Goal: Transaction & Acquisition: Purchase product/service

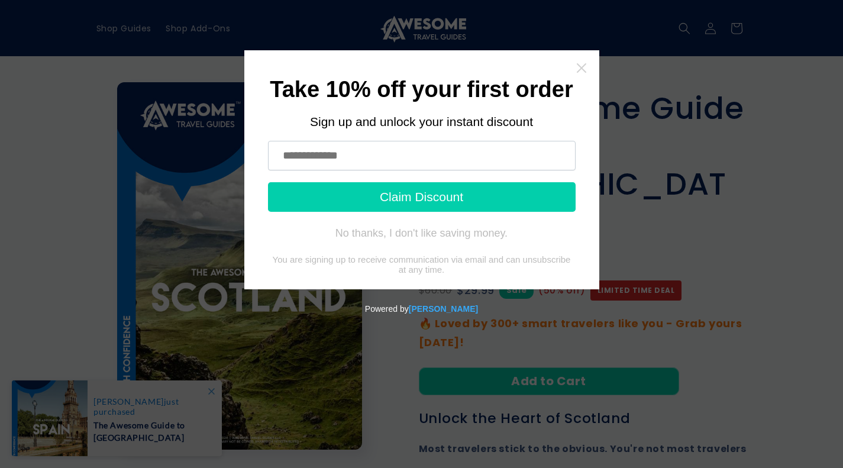
click at [581, 67] on icon "Close widget" at bounding box center [580, 67] width 9 height 9
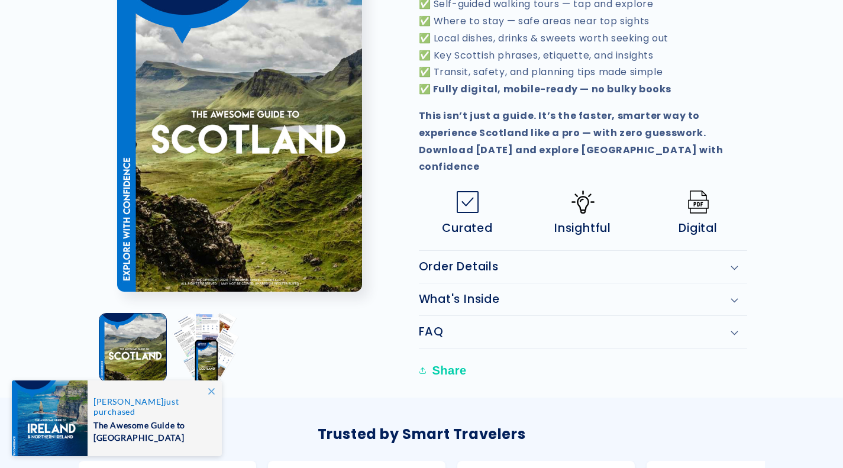
scroll to position [710, 0]
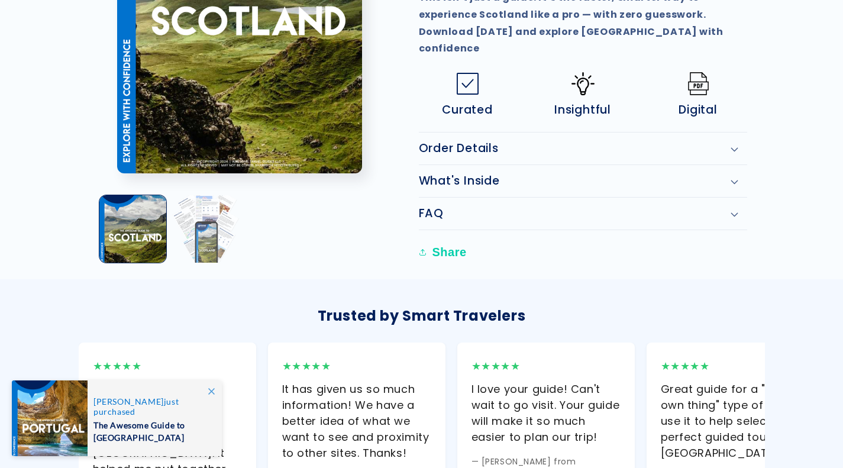
click at [199, 195] on button "Load image 2 in gallery view" at bounding box center [205, 228] width 67 height 67
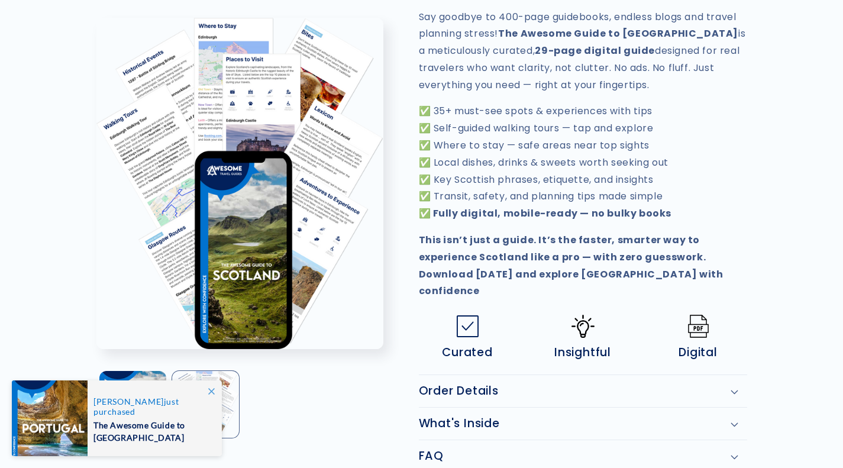
scroll to position [459, 0]
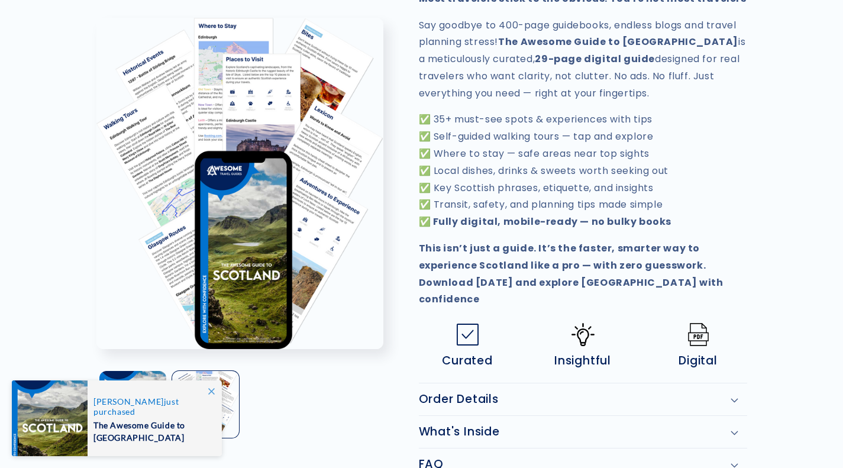
click at [474, 392] on h2 "Order Details" at bounding box center [459, 399] width 80 height 14
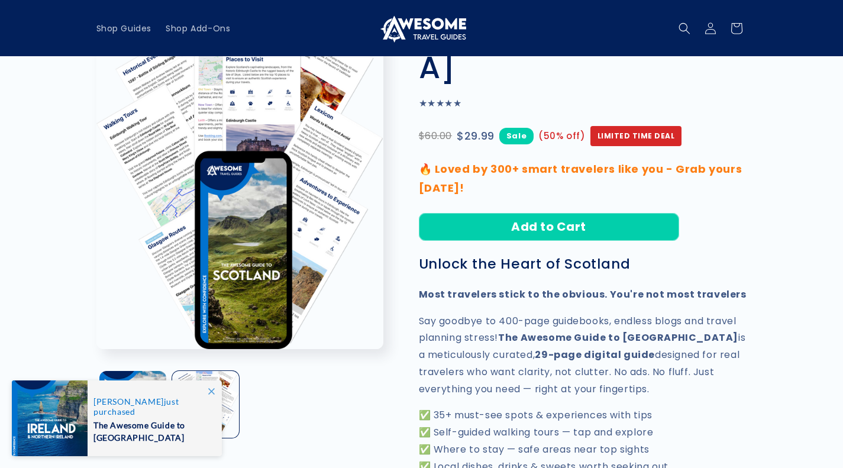
scroll to position [0, 0]
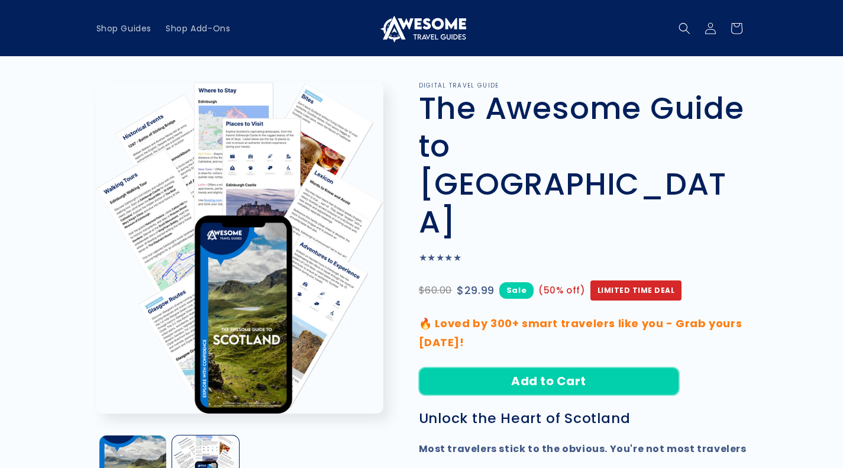
click at [548, 367] on button "Add to Cart" at bounding box center [549, 381] width 260 height 28
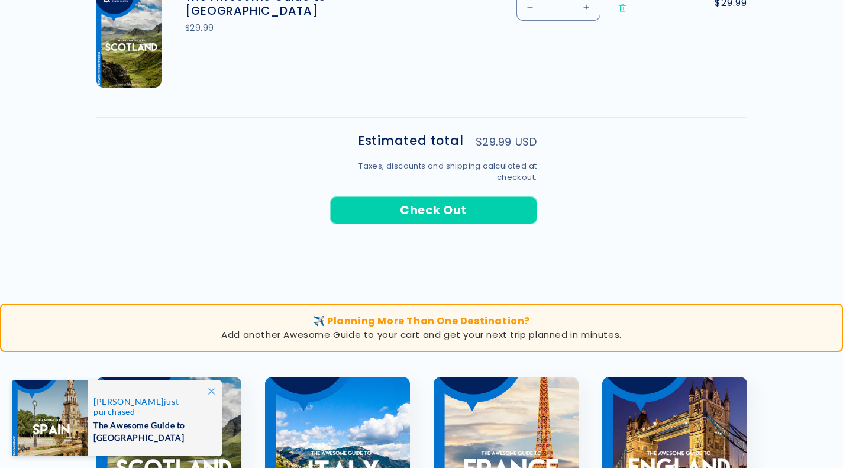
scroll to position [532, 0]
